Goal: Task Accomplishment & Management: Manage account settings

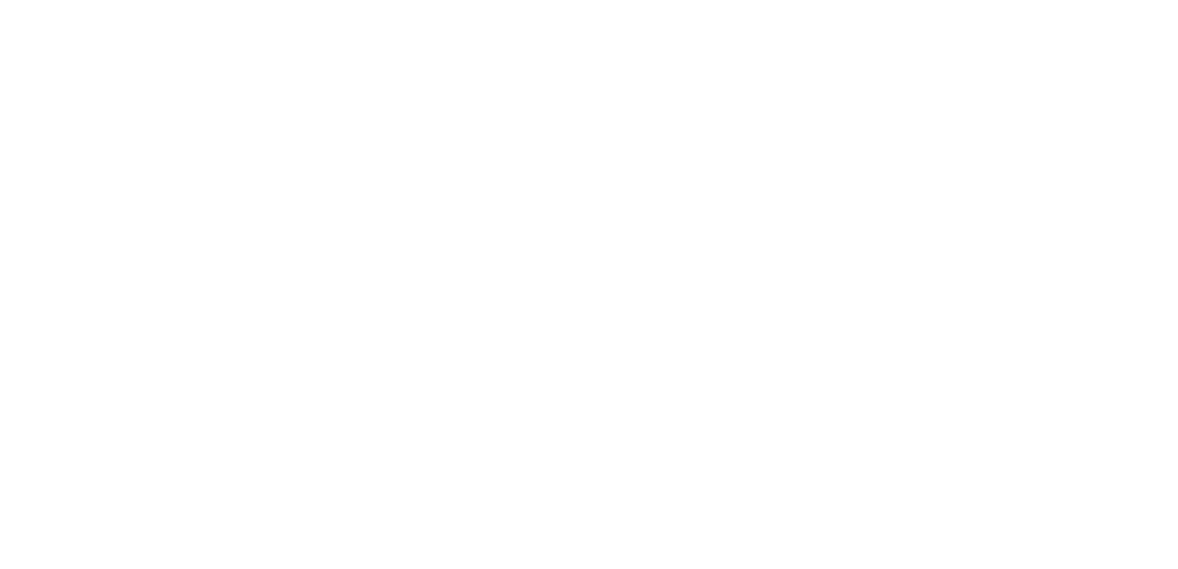
select select "*"
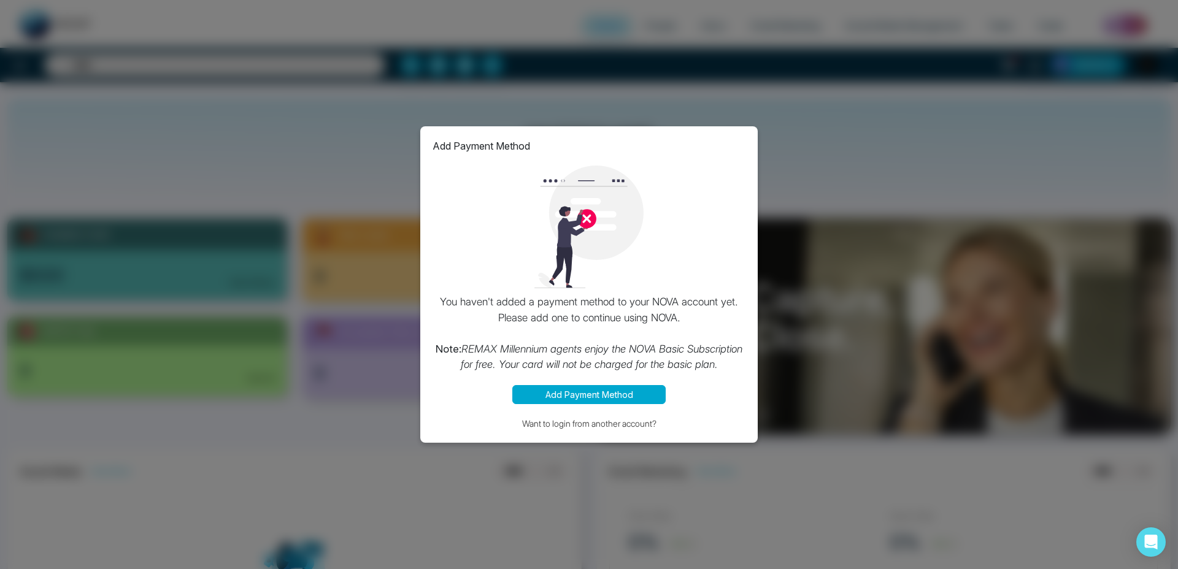
click at [875, 171] on div "Add Payment Method You haven't added a payment method to your NOVA account yet.…" at bounding box center [589, 284] width 1178 height 569
click at [656, 135] on div "Add Payment Method You haven't added a payment method to your NOVA account yet.…" at bounding box center [588, 284] width 337 height 317
click at [553, 415] on div "Add Payment Method You haven't added a payment method to your NOVA account yet.…" at bounding box center [588, 284] width 337 height 317
click at [551, 424] on button "Want to login from another account?" at bounding box center [588, 423] width 313 height 14
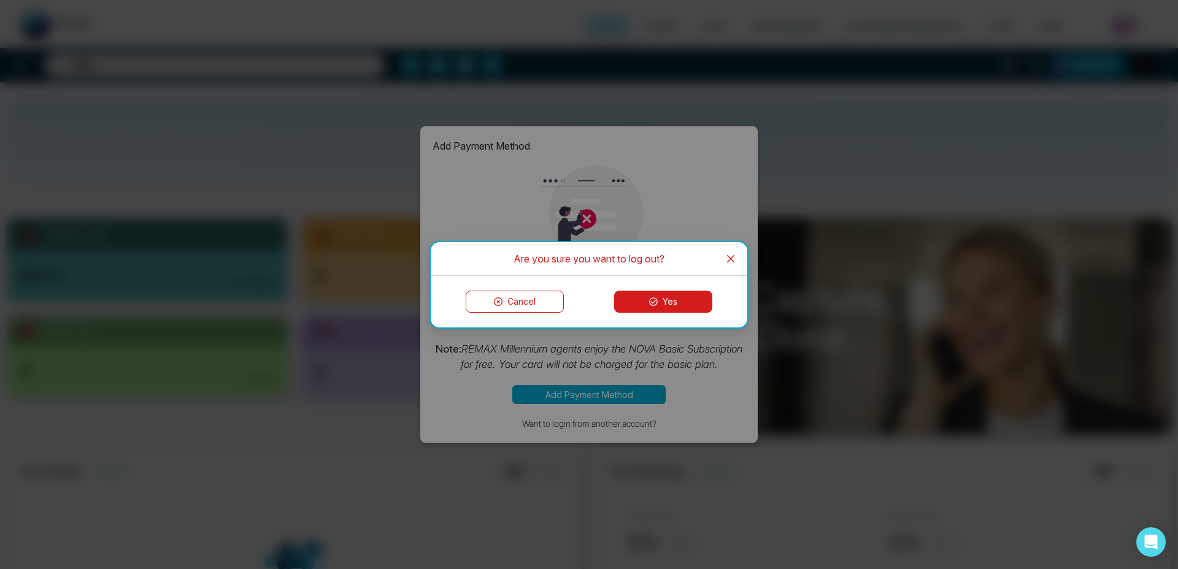
click at [664, 310] on button "Yes" at bounding box center [663, 302] width 98 height 22
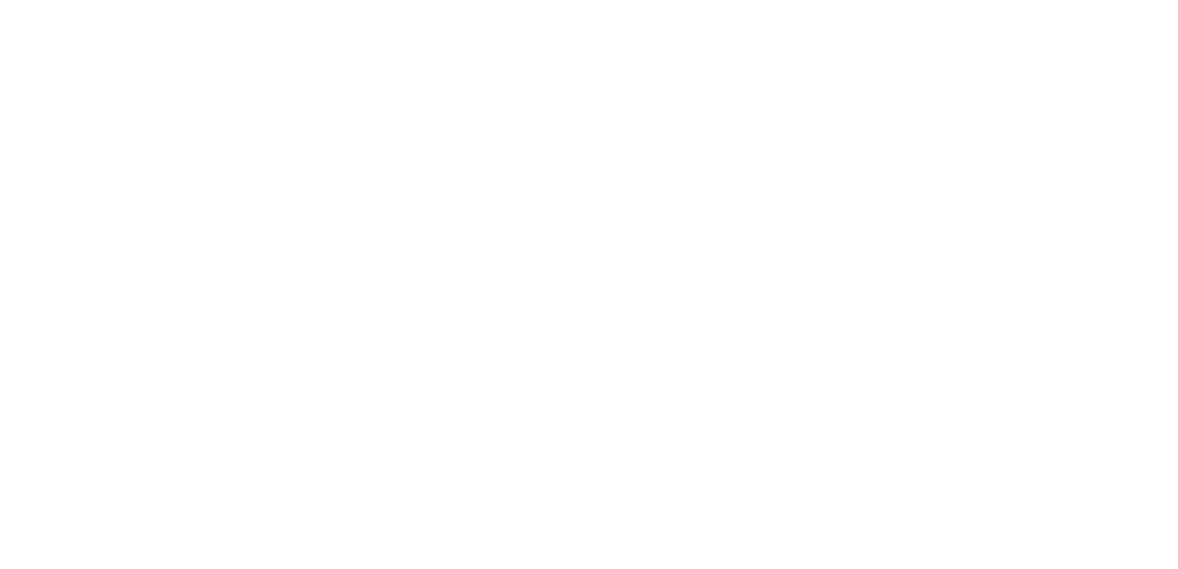
select select "*"
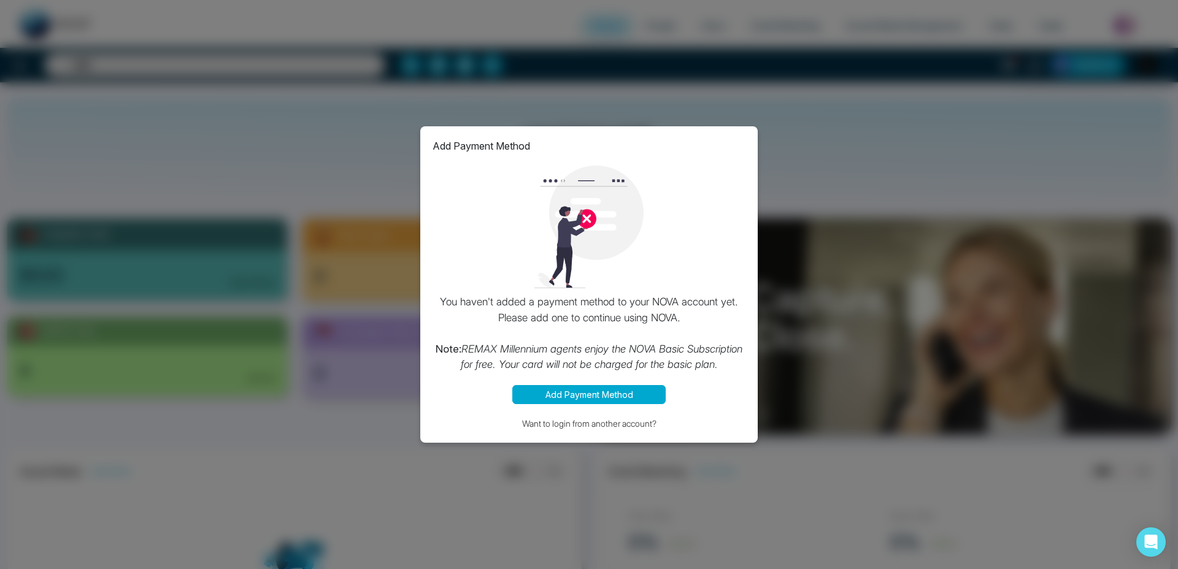
click at [1110, 318] on div "Add Payment Method You haven't added a payment method to your NOVA account yet.…" at bounding box center [589, 284] width 1178 height 569
click at [1035, 250] on div "Add Payment Method You haven't added a payment method to your NOVA account yet.…" at bounding box center [589, 284] width 1178 height 569
click at [220, 88] on div "Add Payment Method You haven't added a payment method to your NOVA account yet.…" at bounding box center [589, 284] width 1178 height 569
click at [602, 422] on button "Want to login from another account?" at bounding box center [588, 423] width 313 height 14
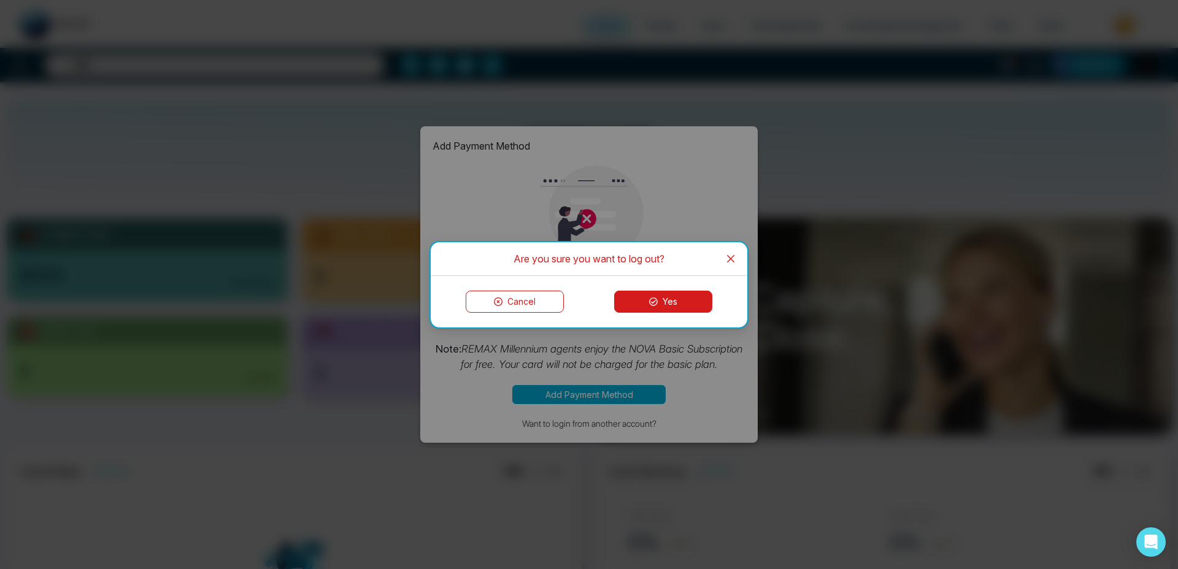
click at [667, 307] on button "Yes" at bounding box center [663, 302] width 98 height 22
